Goal: Find specific page/section: Find specific page/section

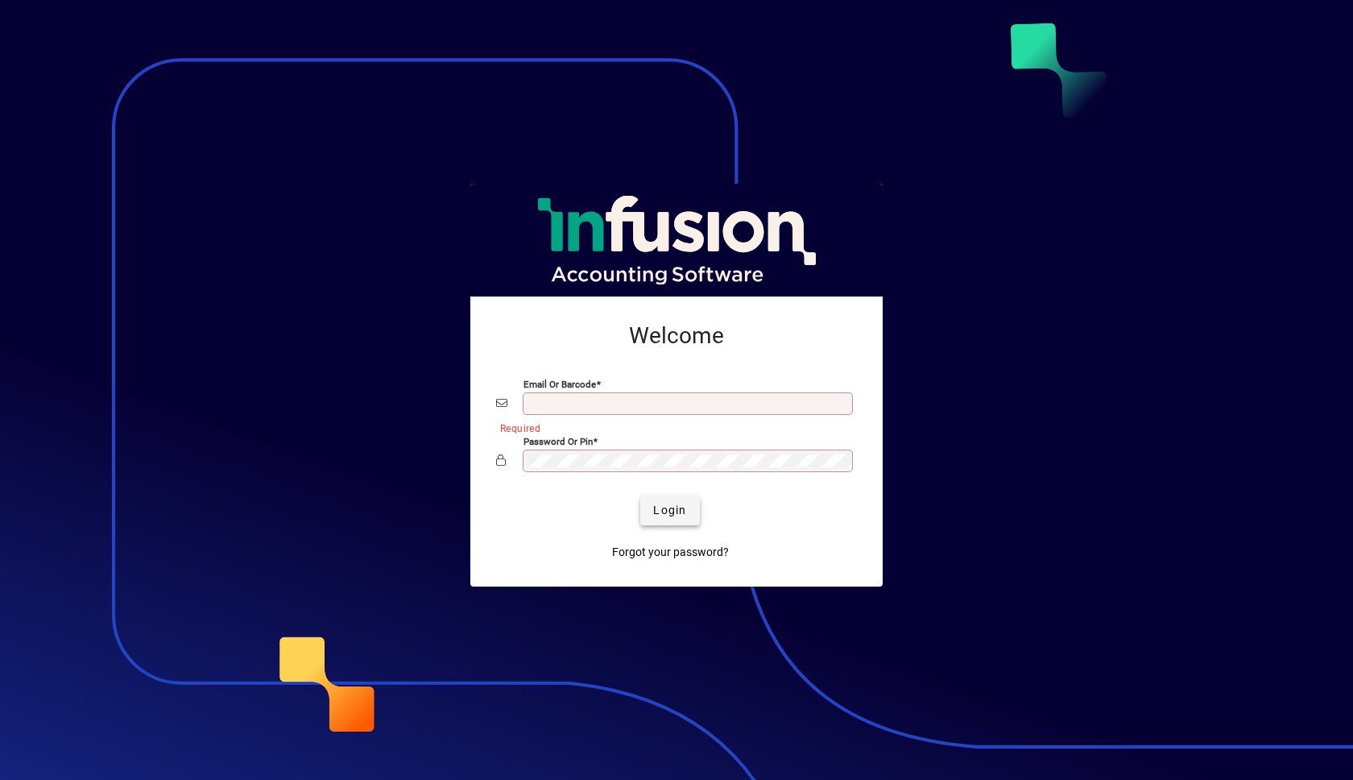
type input "**********"
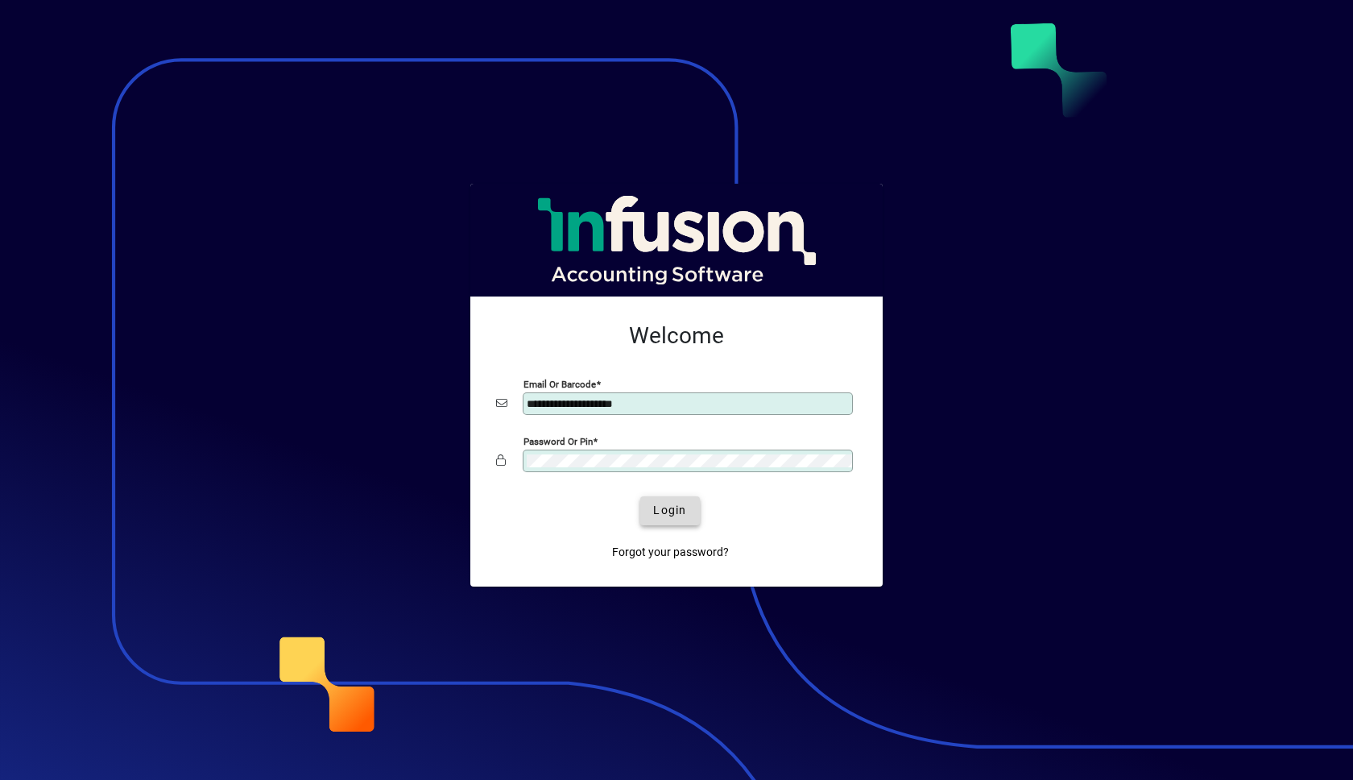
click at [678, 507] on span "Login" at bounding box center [669, 510] width 33 height 17
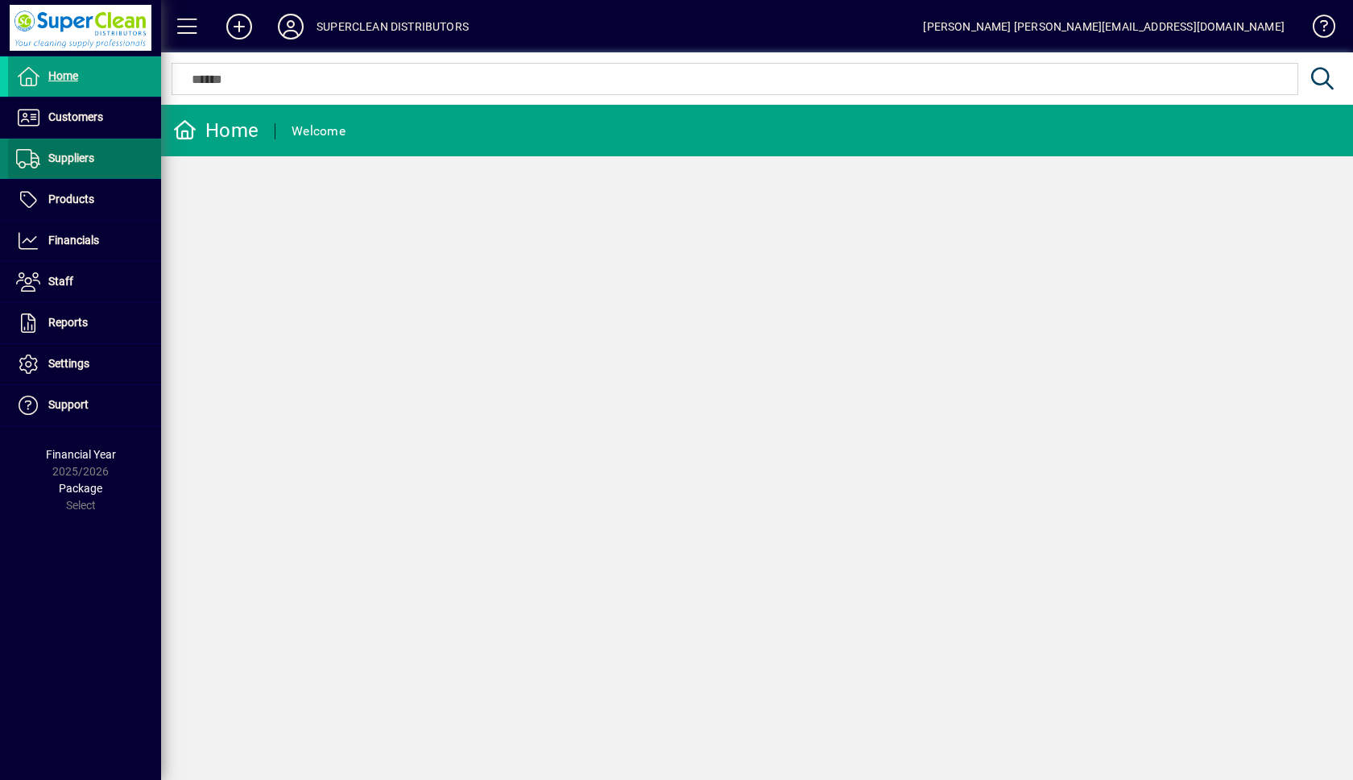
click at [53, 154] on span "Suppliers" at bounding box center [71, 157] width 46 height 13
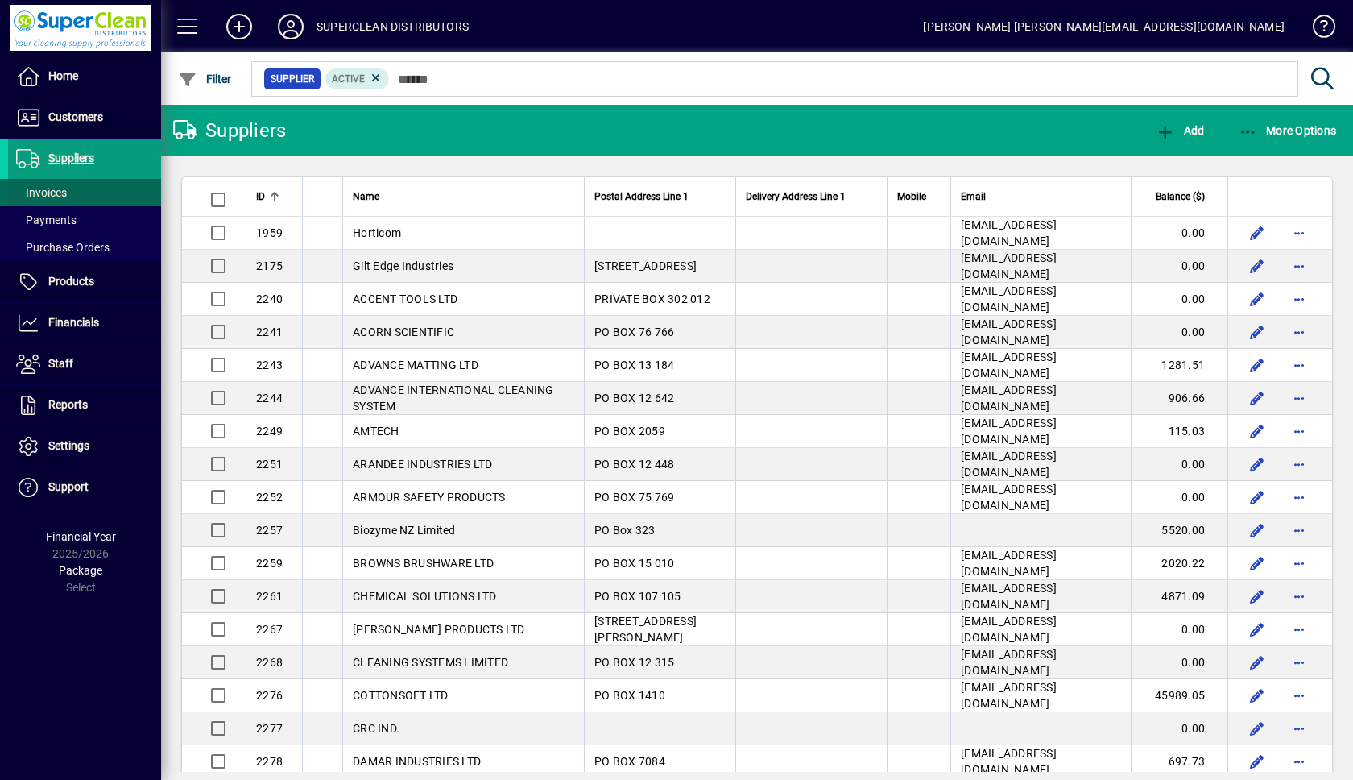
click at [47, 190] on span "Invoices" at bounding box center [41, 192] width 51 height 13
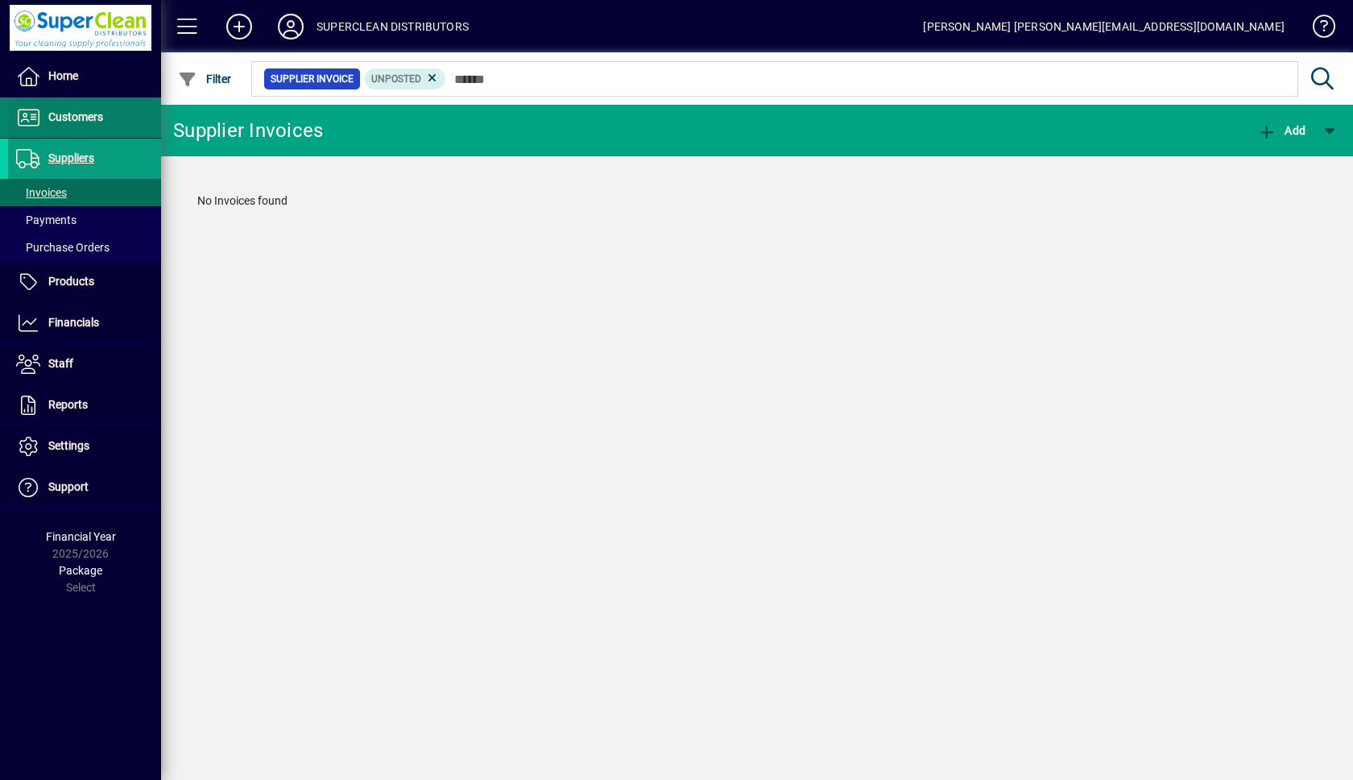
click at [79, 120] on span "Customers" at bounding box center [75, 116] width 55 height 13
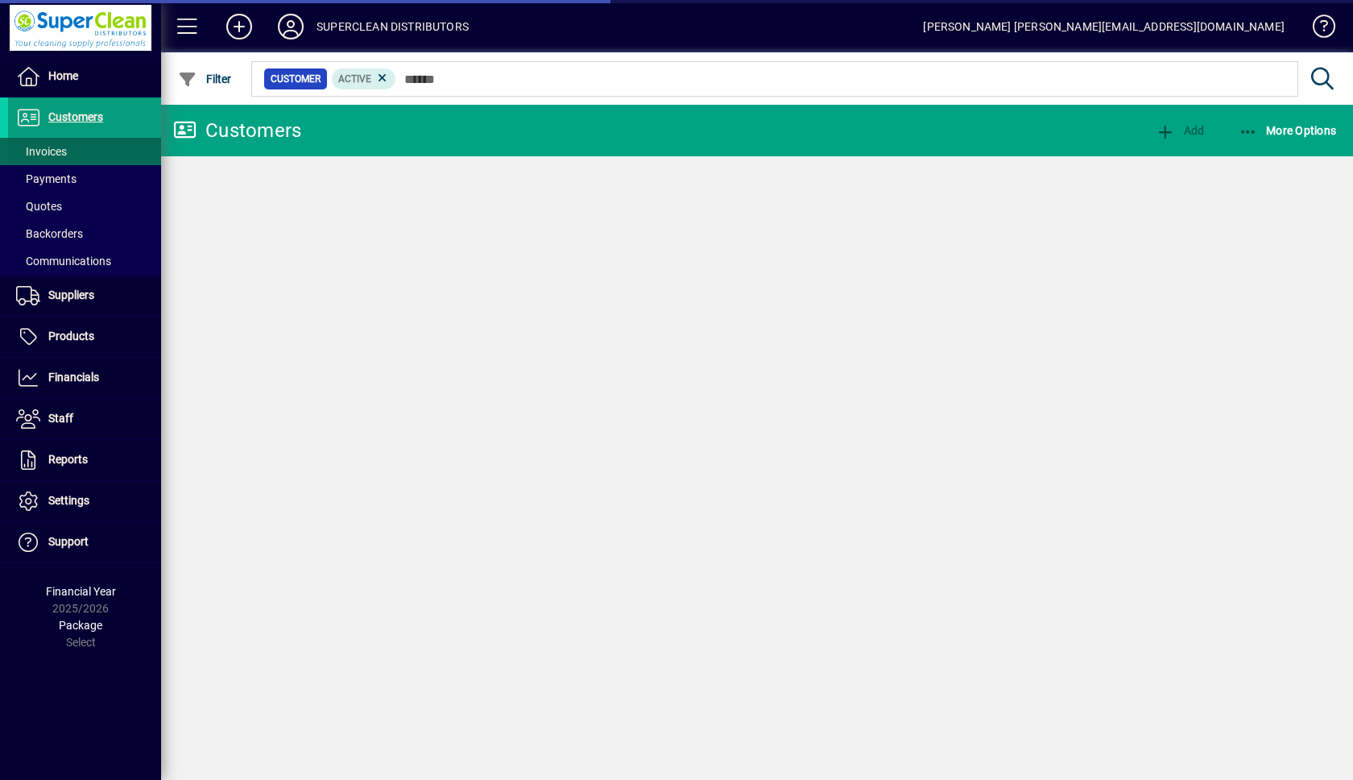
click at [48, 146] on span "Invoices" at bounding box center [41, 151] width 51 height 13
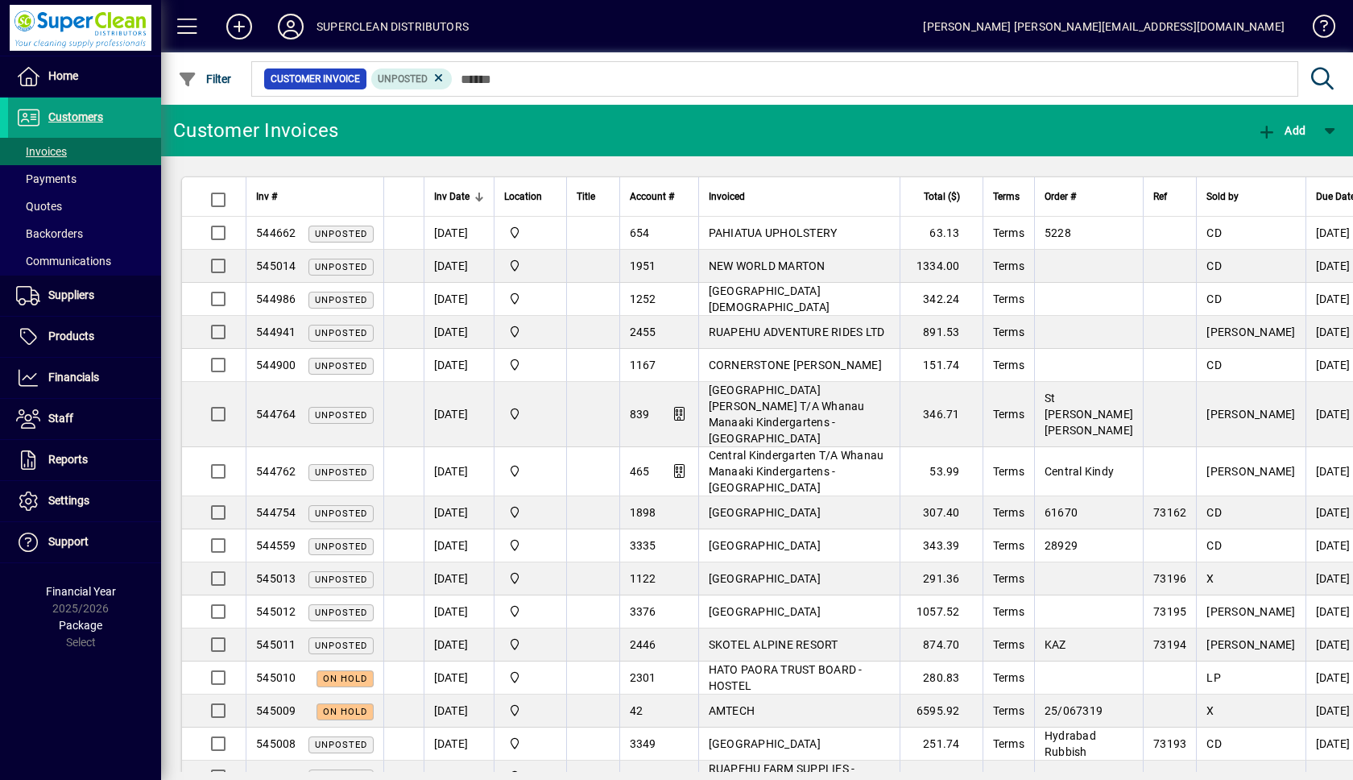
drag, startPoint x: 520, startPoint y: 128, endPoint x: 826, endPoint y: 118, distance: 305.4
click at [521, 128] on mat-toolbar-row "Customer Invoices Add" at bounding box center [757, 131] width 1192 height 52
click at [817, 120] on mat-toolbar-row "Customer Invoices Add" at bounding box center [757, 131] width 1192 height 52
